Goal: Information Seeking & Learning: Learn about a topic

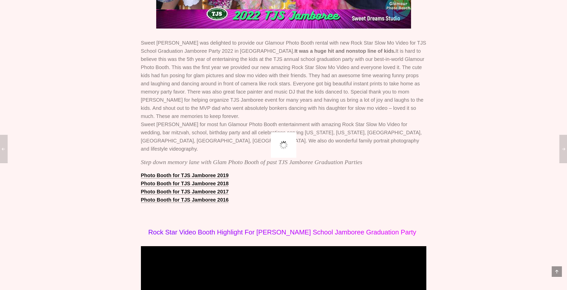
scroll to position [294, 0]
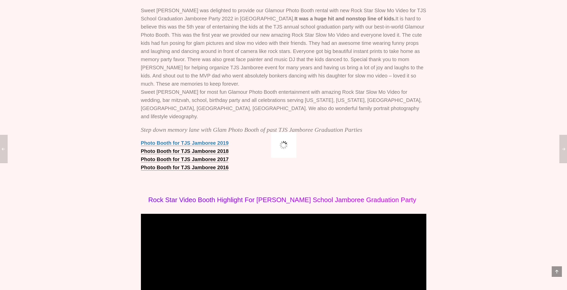
click at [216, 146] on link "Photo Booth for TJS Jamboree 2019" at bounding box center [185, 143] width 88 height 6
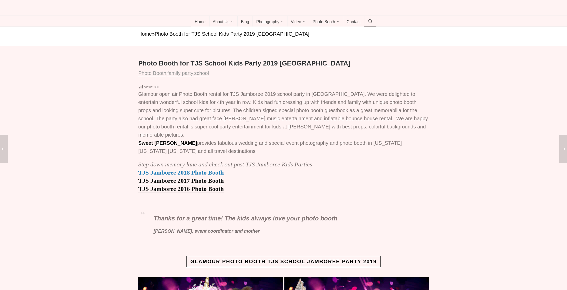
click at [190, 176] on strong "TJS Jamboree 2018 Photo Booth" at bounding box center [181, 172] width 86 height 7
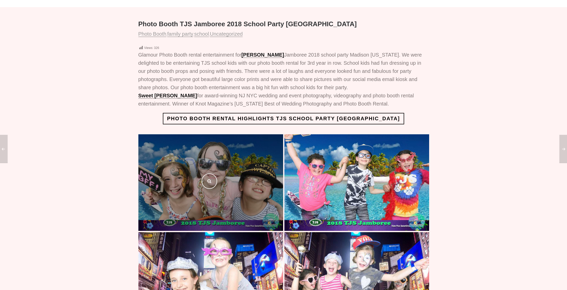
scroll to position [40, 0]
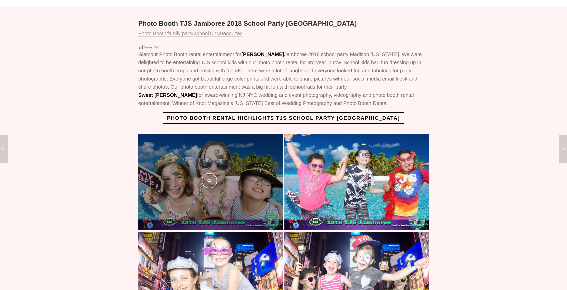
click at [224, 197] on div at bounding box center [210, 182] width 145 height 97
click at [214, 188] on link at bounding box center [209, 180] width 15 height 15
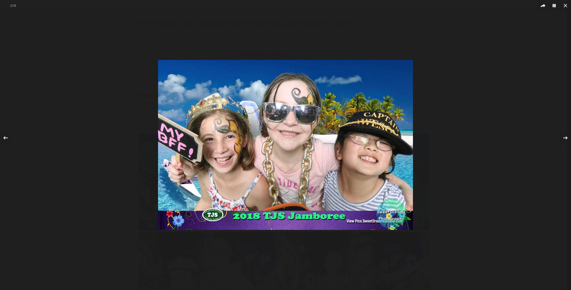
click at [429, 130] on div at bounding box center [285, 145] width 571 height 290
